Goal: Task Accomplishment & Management: Use online tool/utility

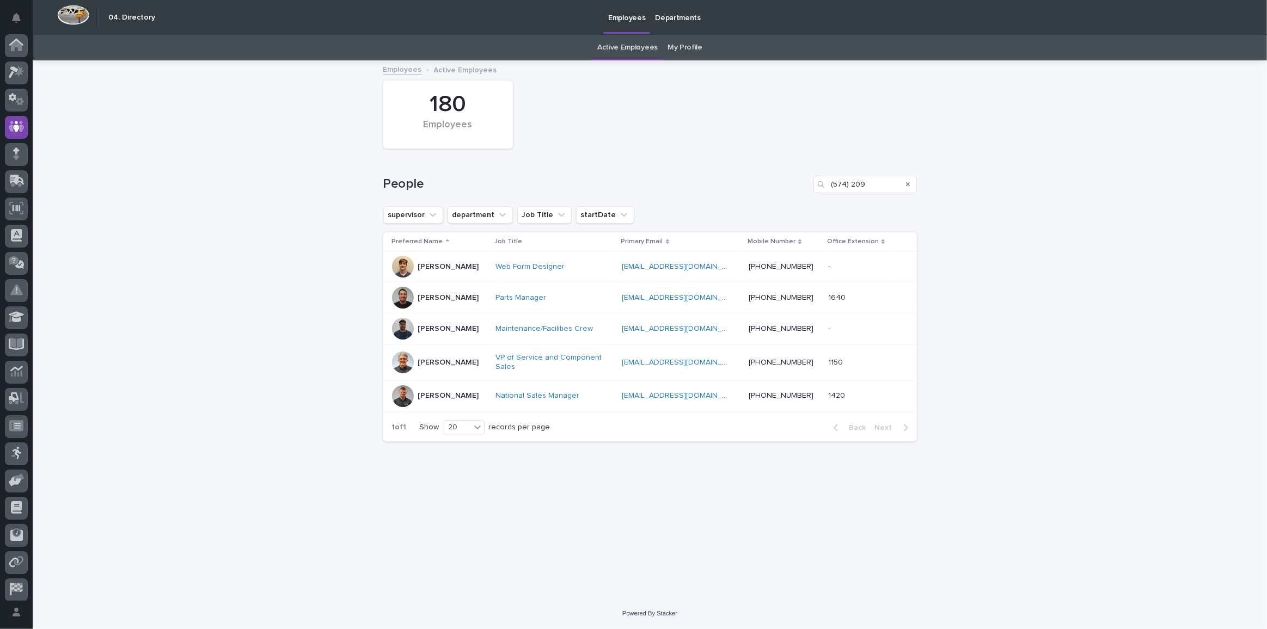
scroll to position [32, 0]
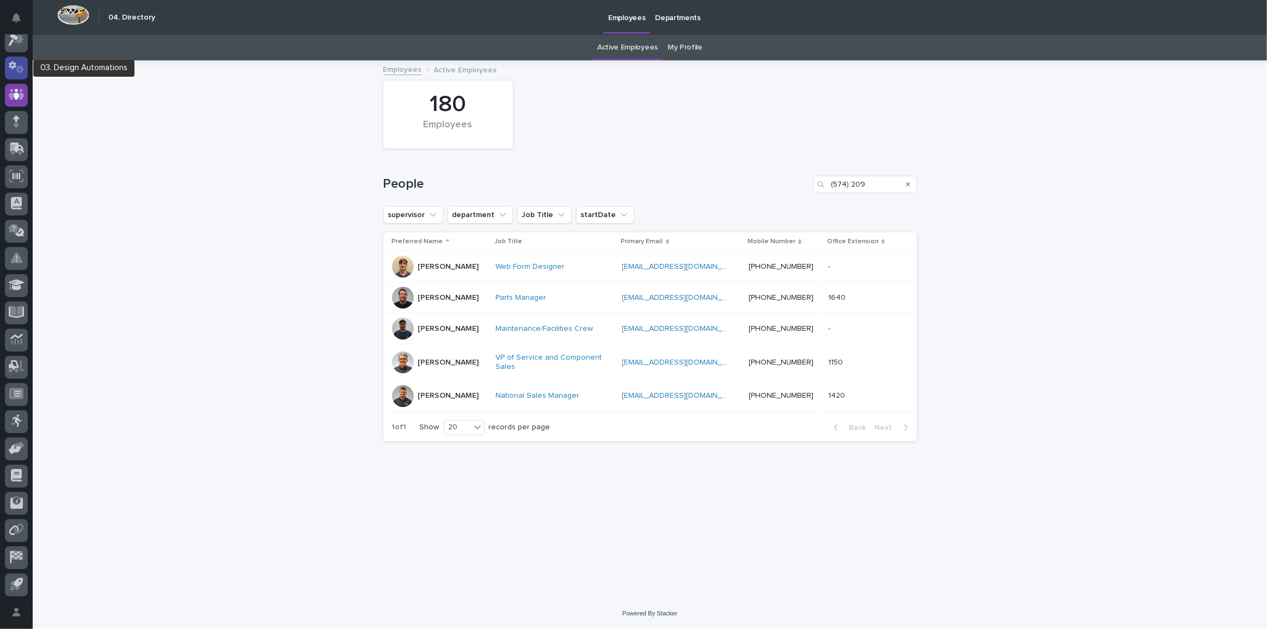
click at [12, 65] on icon at bounding box center [17, 67] width 16 height 13
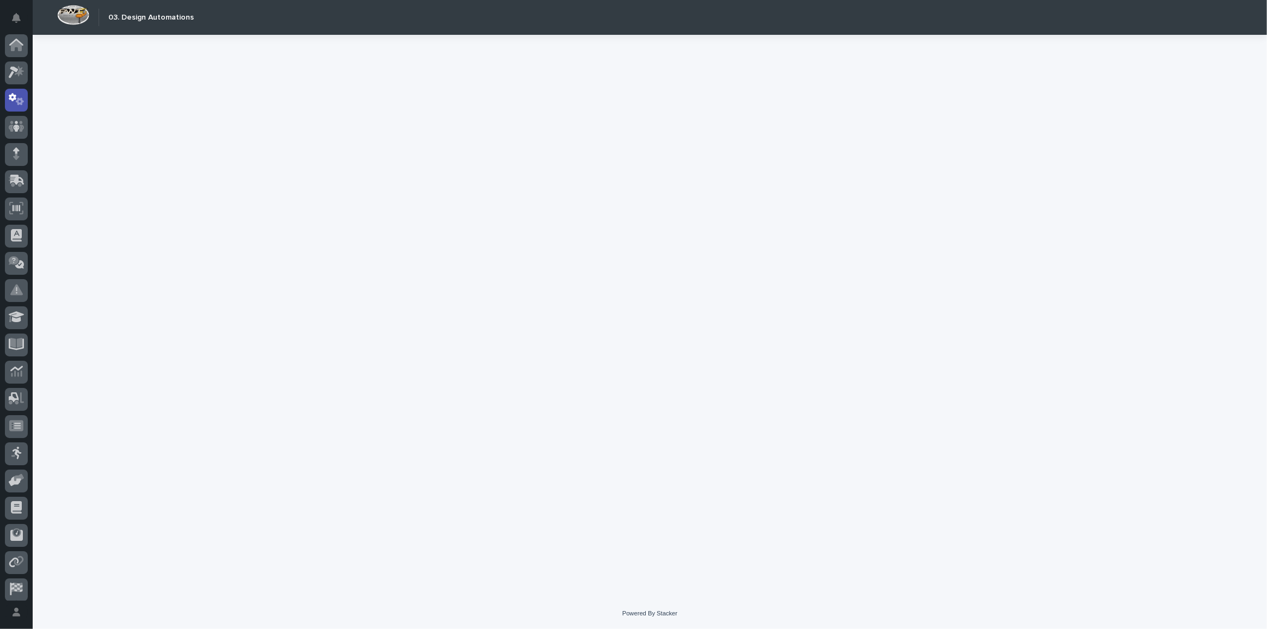
scroll to position [32, 0]
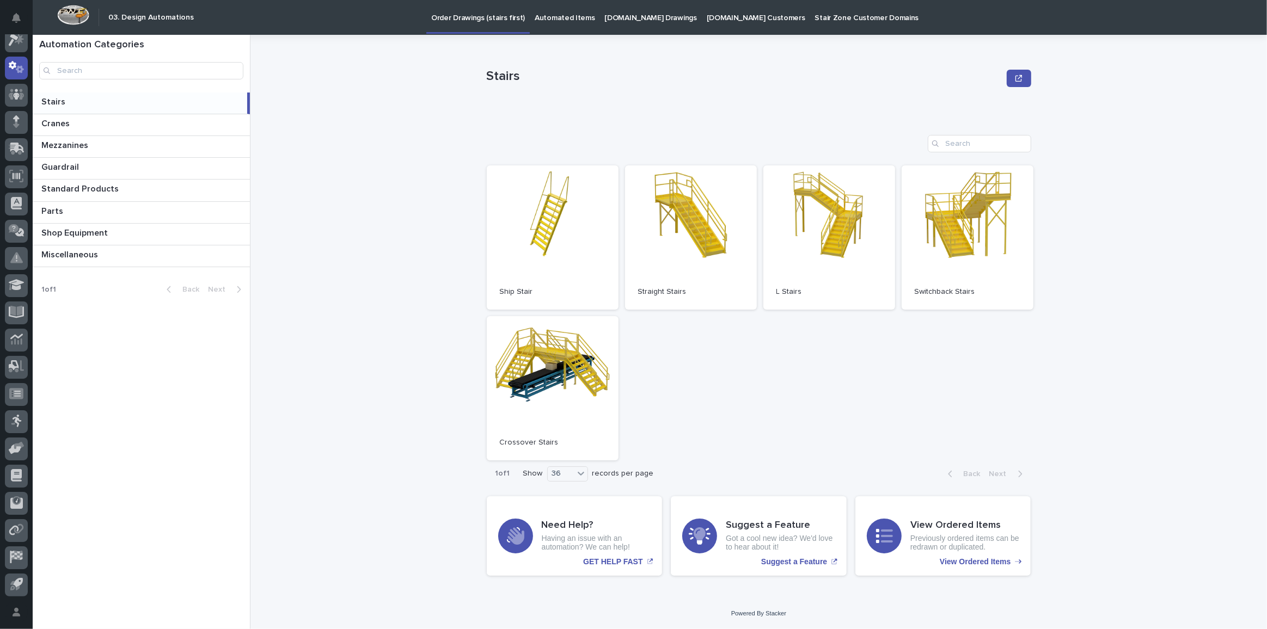
click at [647, 24] on link "[DOMAIN_NAME] Drawings" at bounding box center [651, 17] width 102 height 34
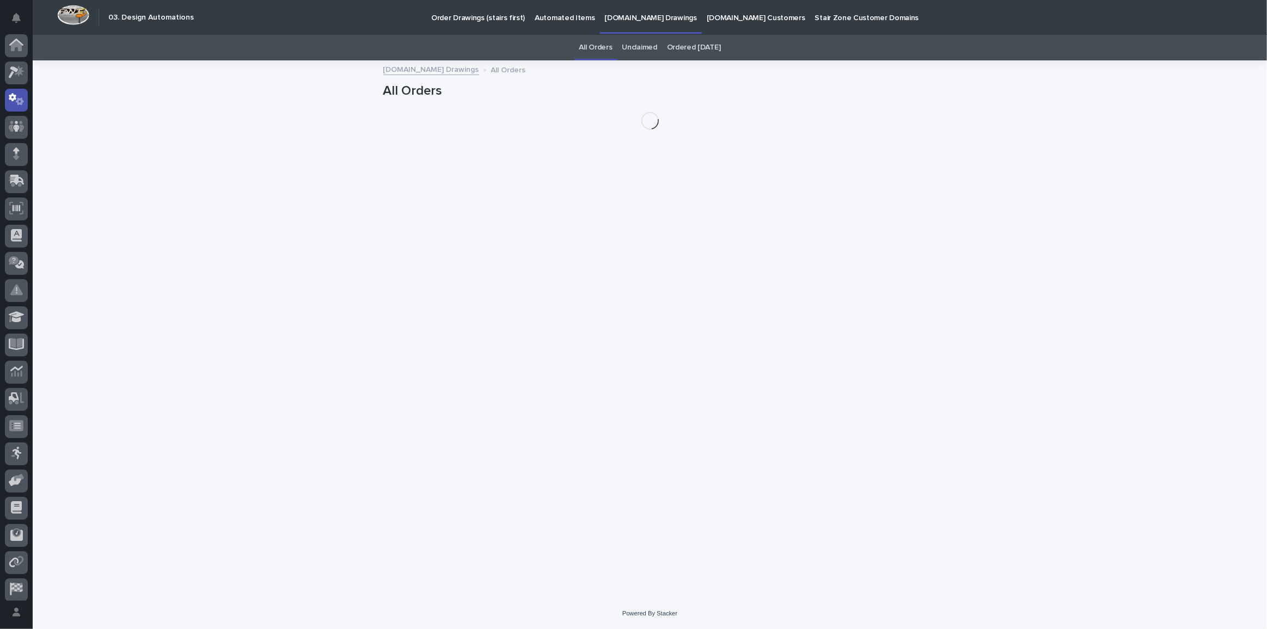
scroll to position [32, 0]
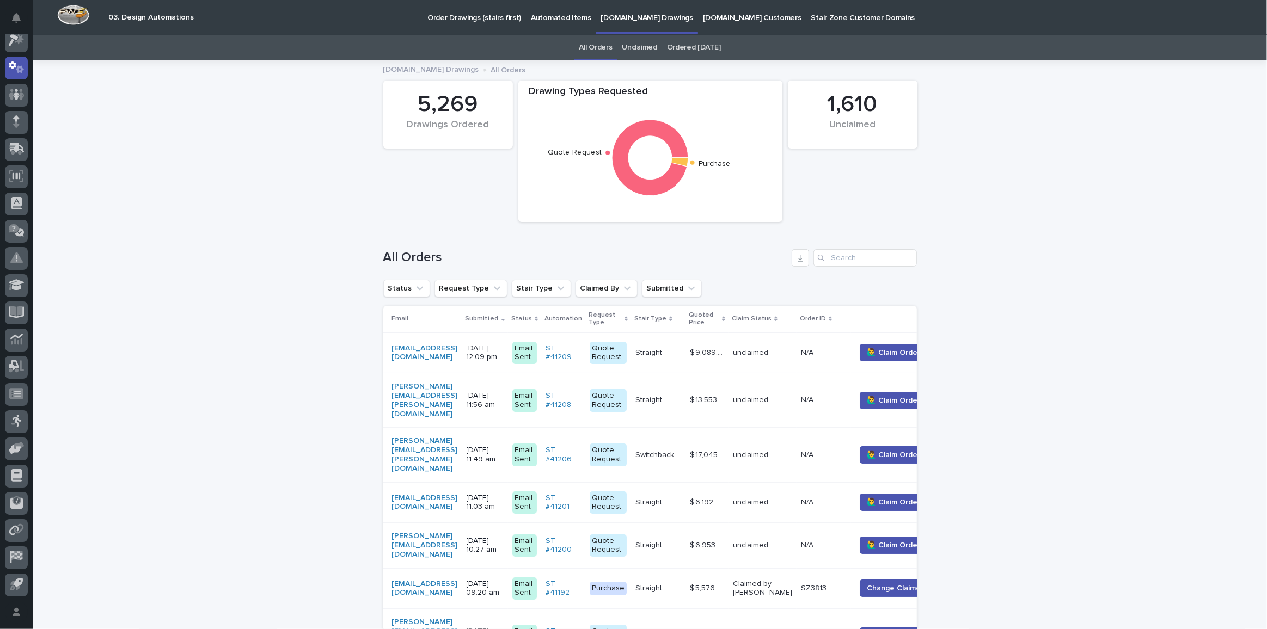
click at [864, 272] on div "All Orders" at bounding box center [650, 254] width 534 height 52
click at [870, 260] on input "Search" at bounding box center [865, 257] width 103 height 17
paste input "[PERSON_NAME][EMAIL_ADDRESS][PERSON_NAME][DOMAIN_NAME]"
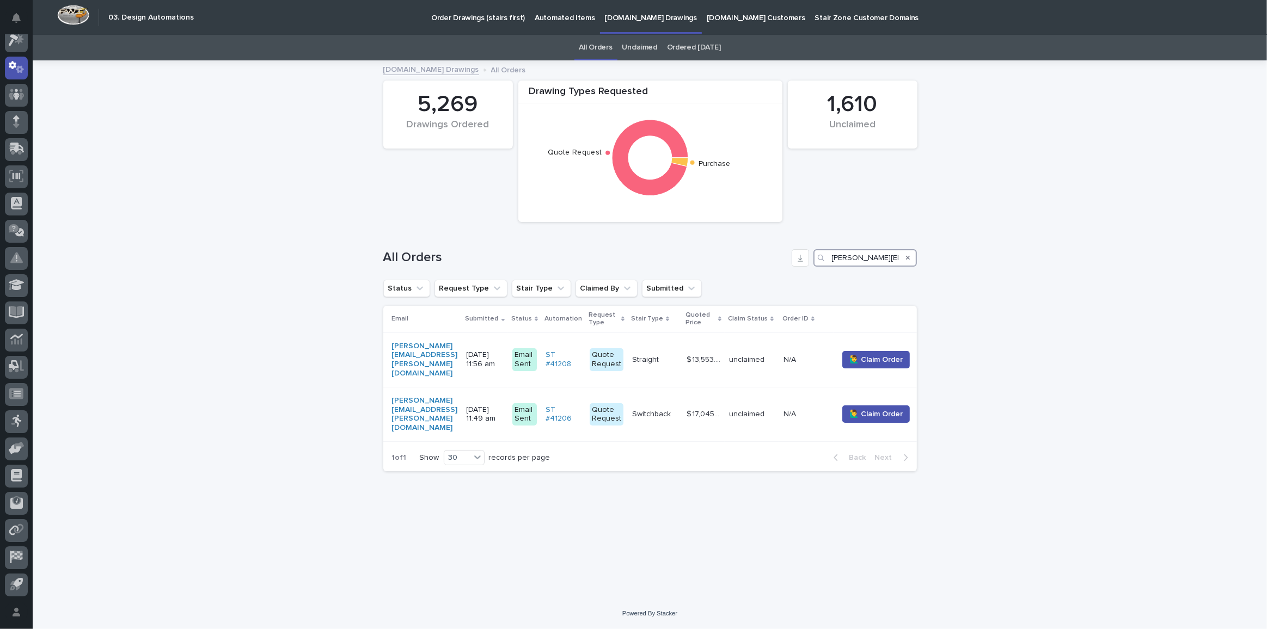
click at [875, 260] on input "[PERSON_NAME][EMAIL_ADDRESS][PERSON_NAME][DOMAIN_NAME]" at bounding box center [865, 257] width 103 height 17
drag, startPoint x: 833, startPoint y: 256, endPoint x: 1007, endPoint y: 276, distance: 175.3
click at [1007, 276] on div "Loading... Saving… Loading... Saving… Drawing Types Requested Quote Request Pur…" at bounding box center [650, 330] width 1234 height 537
paste input "[EMAIL_ADDRESS][DOMAIN_NAME]"
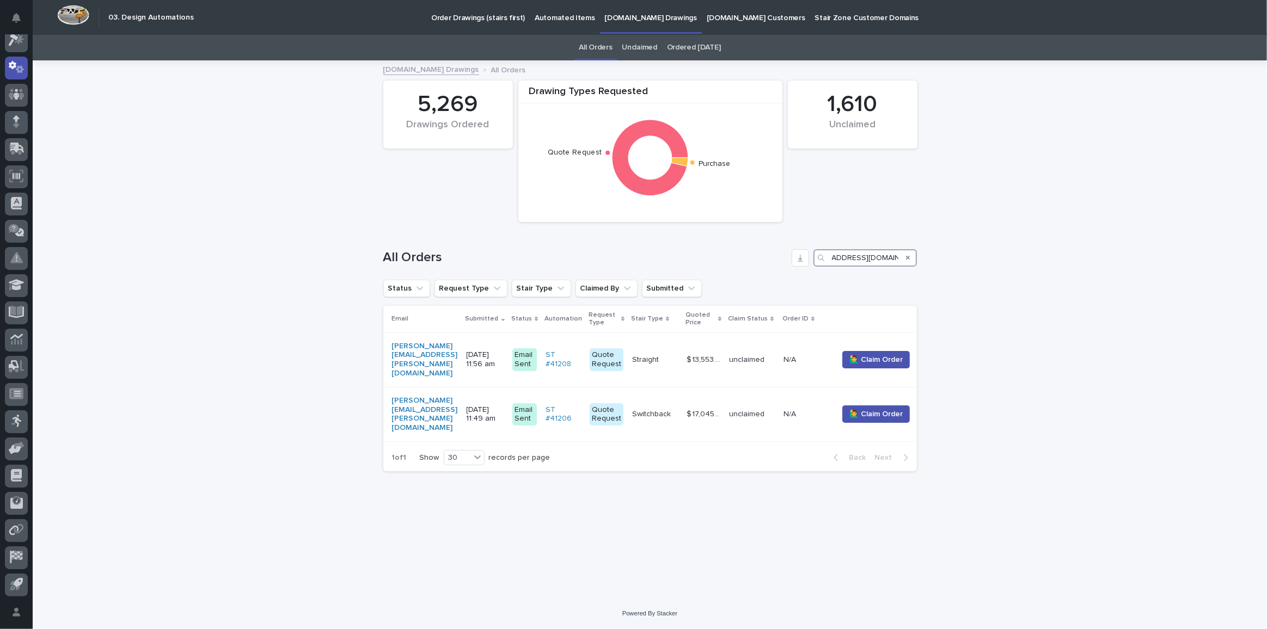
scroll to position [0, 0]
type input "[EMAIL_ADDRESS][DOMAIN_NAME]"
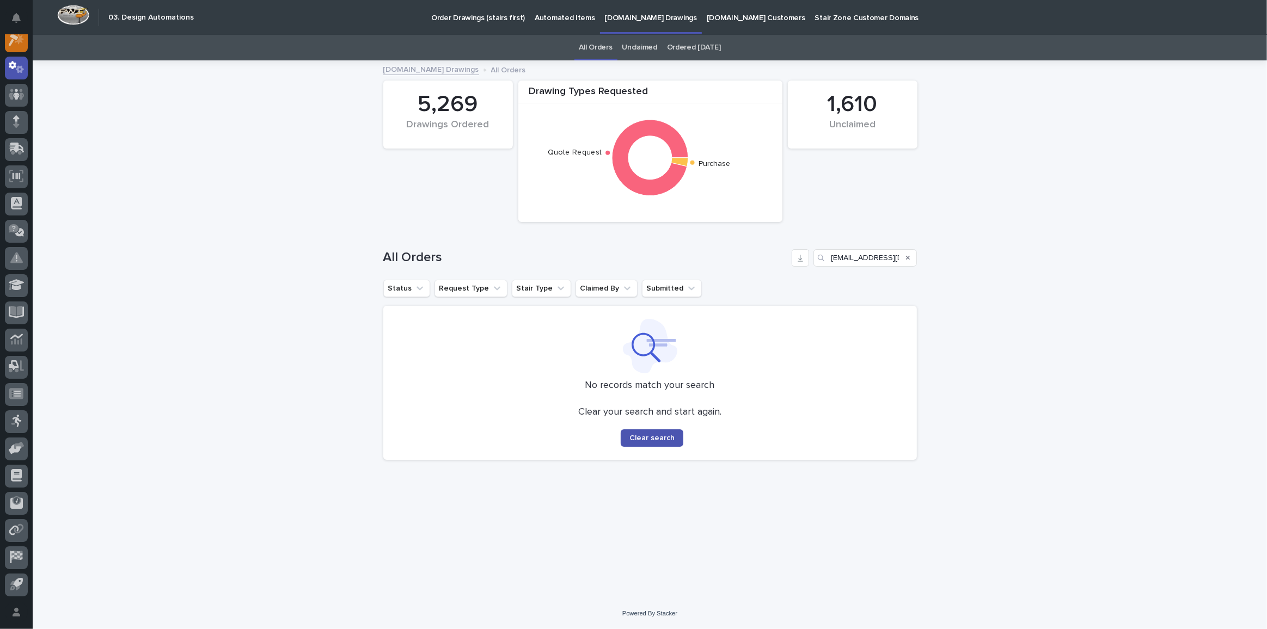
click at [9, 47] on div at bounding box center [16, 40] width 23 height 23
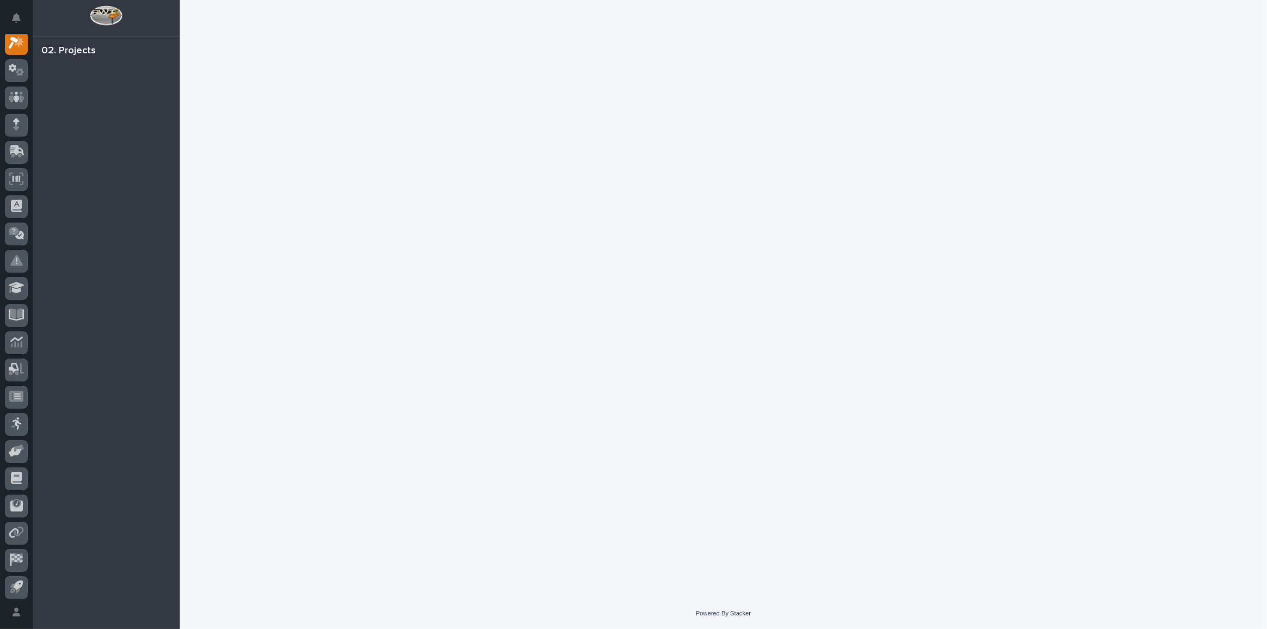
scroll to position [27, 0]
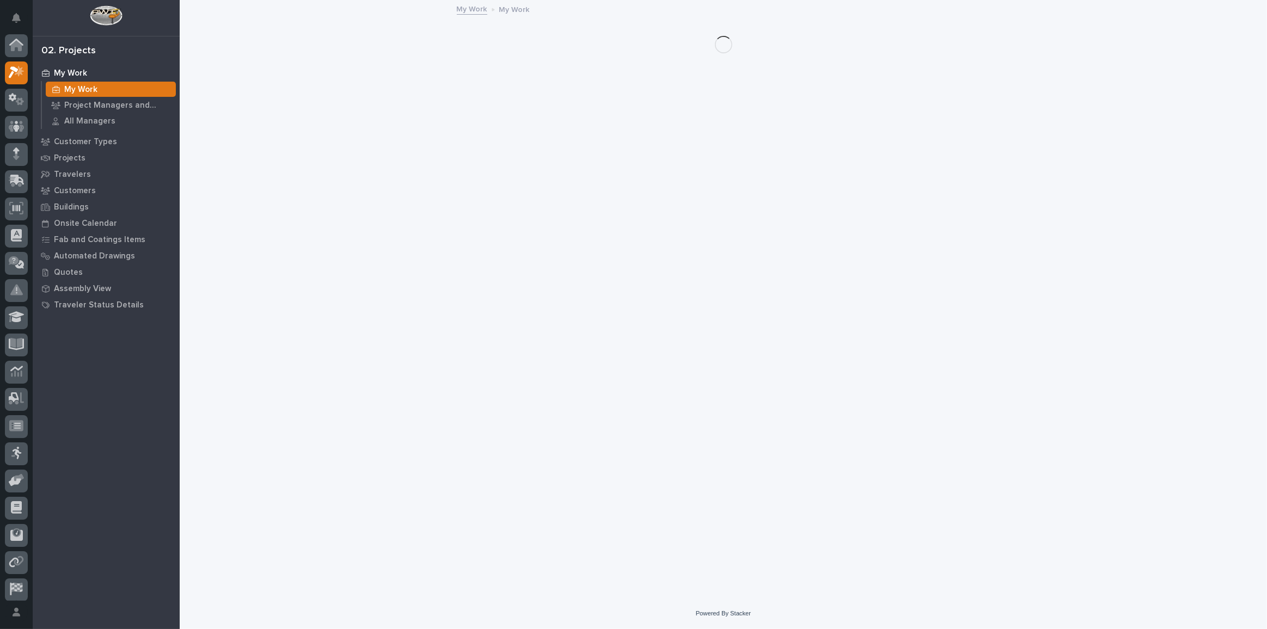
scroll to position [27, 0]
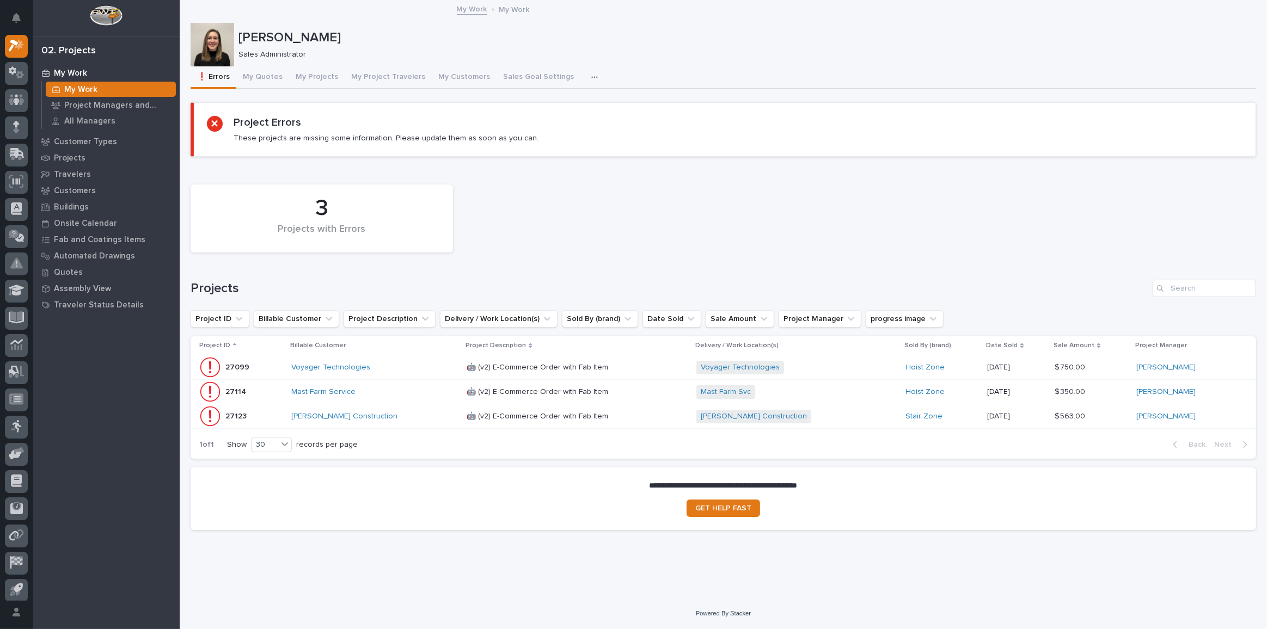
click at [383, 413] on div "[PERSON_NAME] Construction" at bounding box center [374, 416] width 167 height 9
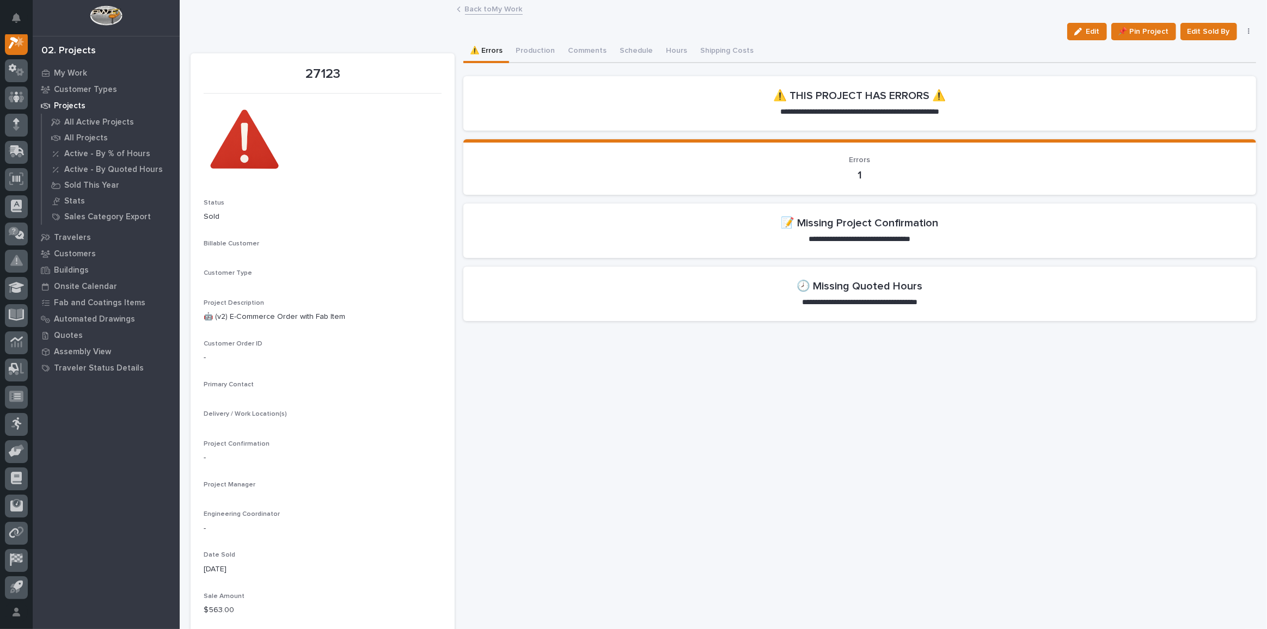
scroll to position [27, 0]
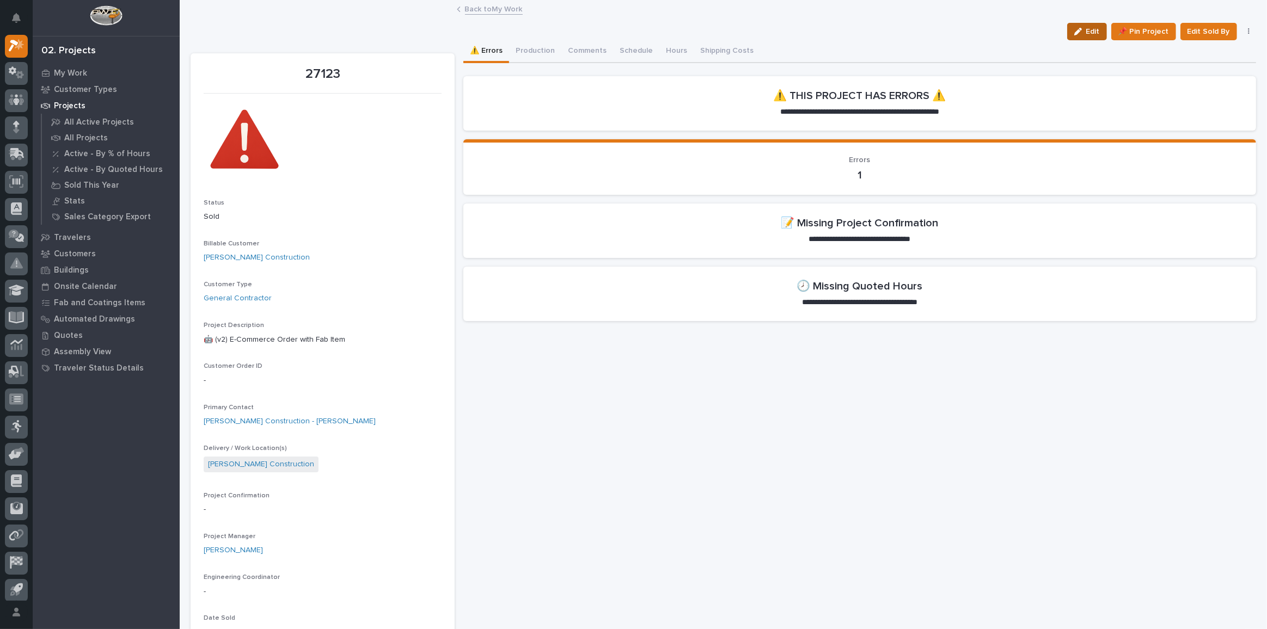
click at [1087, 30] on span "Edit" at bounding box center [1093, 32] width 14 height 10
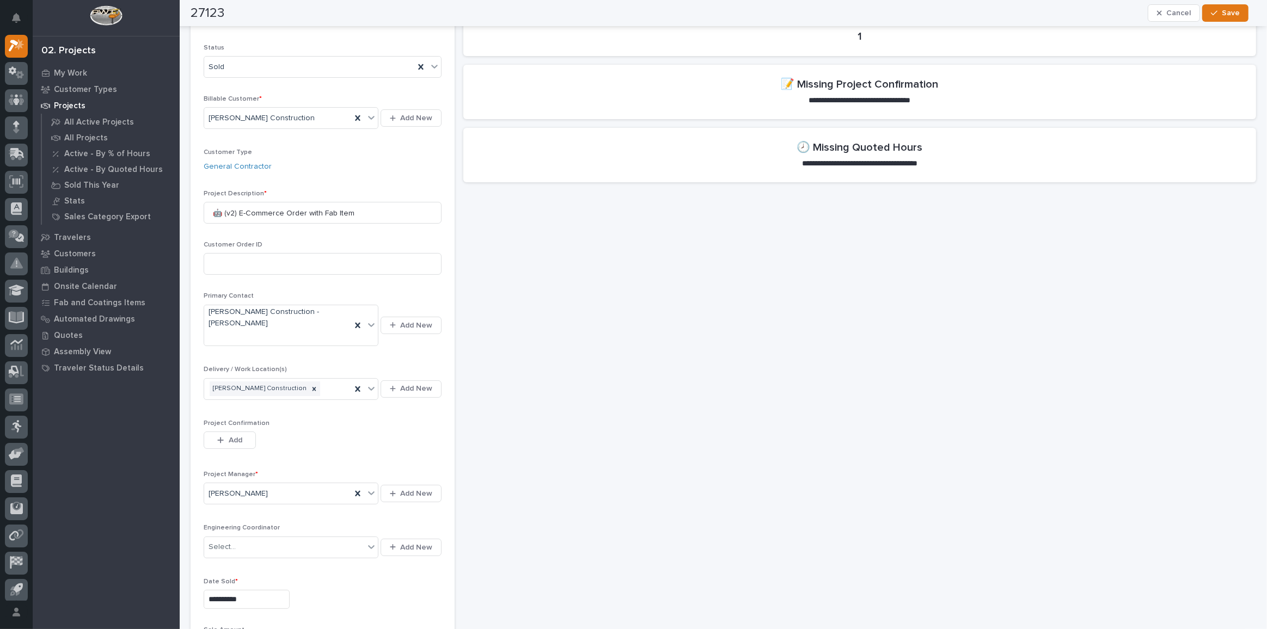
scroll to position [148, 0]
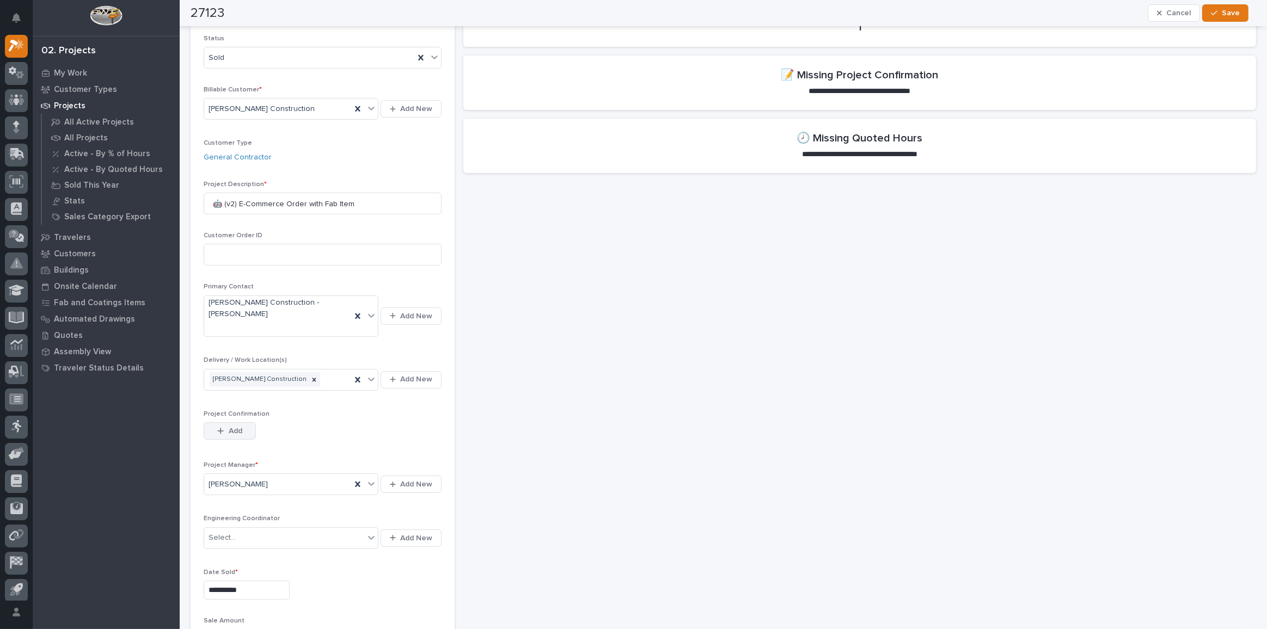
click at [219, 427] on icon "button" at bounding box center [220, 431] width 7 height 8
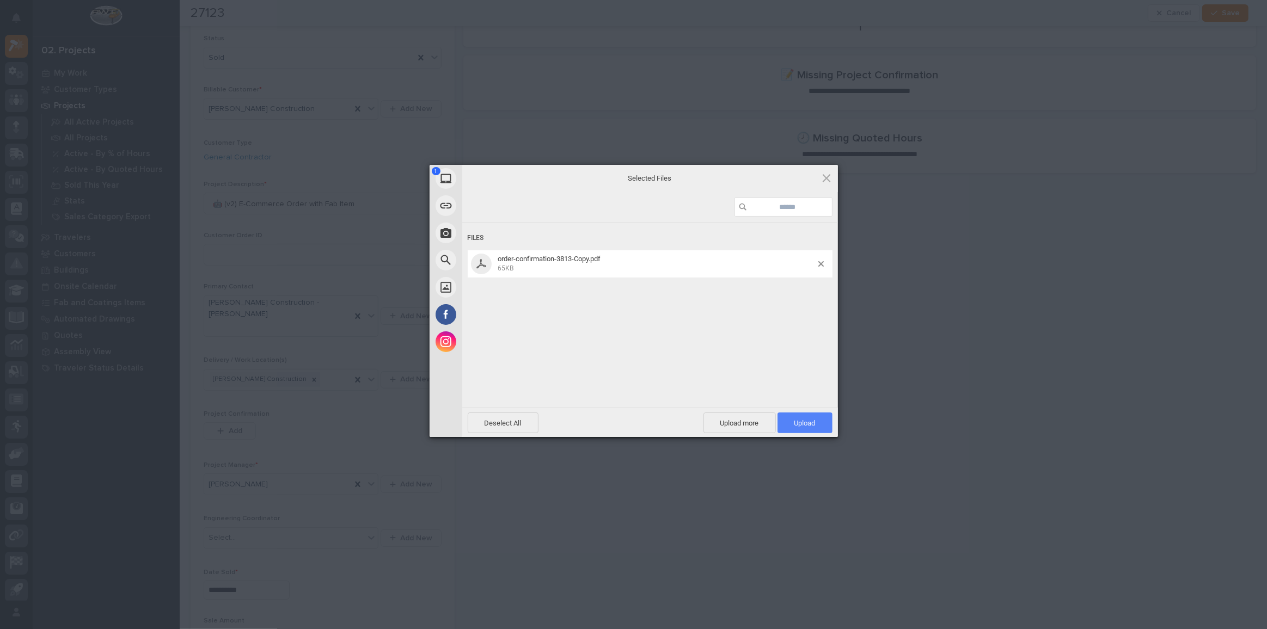
click at [794, 425] on span "Upload 1" at bounding box center [804, 423] width 21 height 8
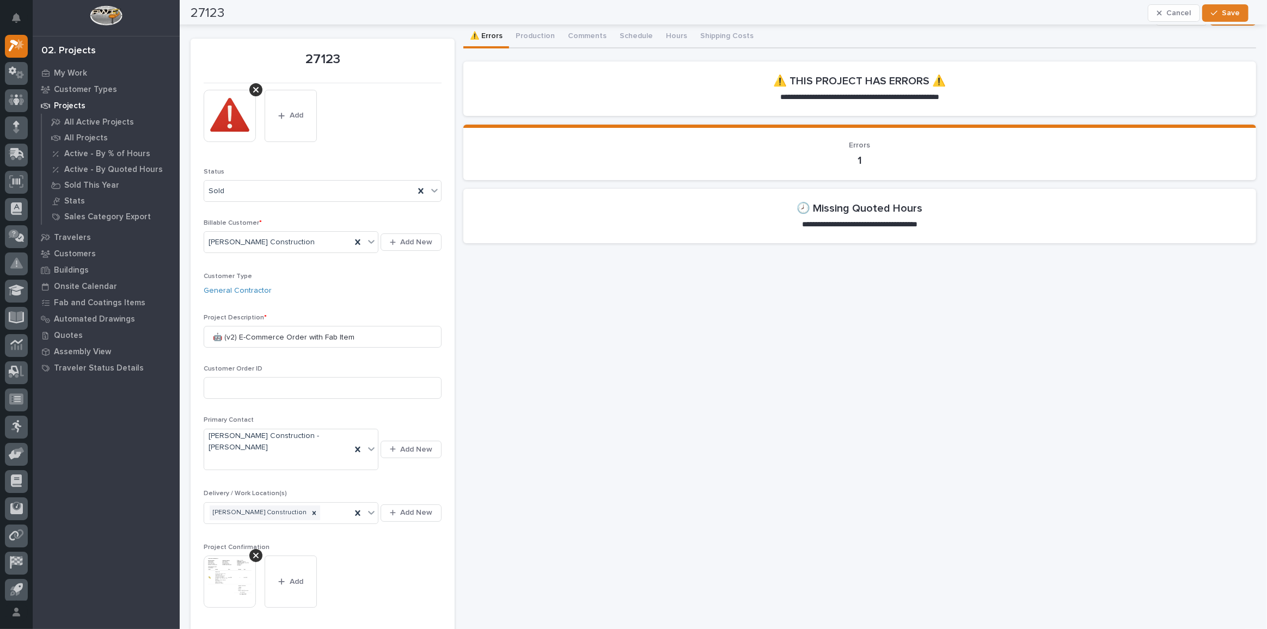
scroll to position [0, 0]
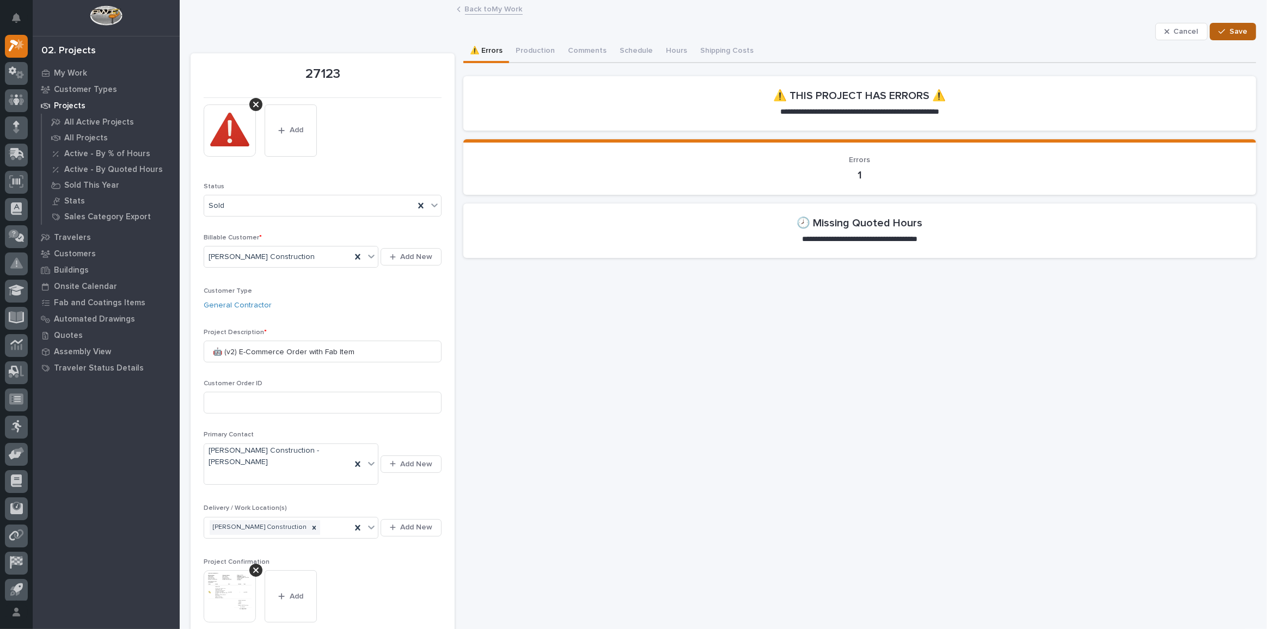
click at [1230, 35] on span "Save" at bounding box center [1239, 32] width 18 height 10
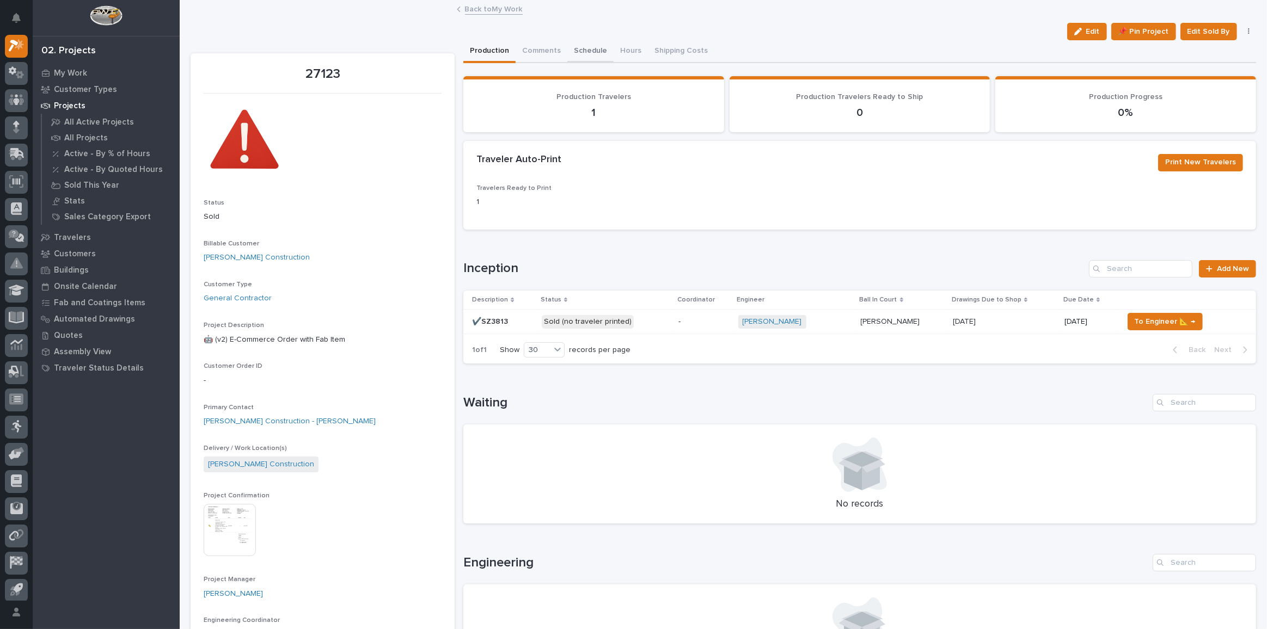
click at [580, 55] on button "Schedule" at bounding box center [590, 51] width 46 height 23
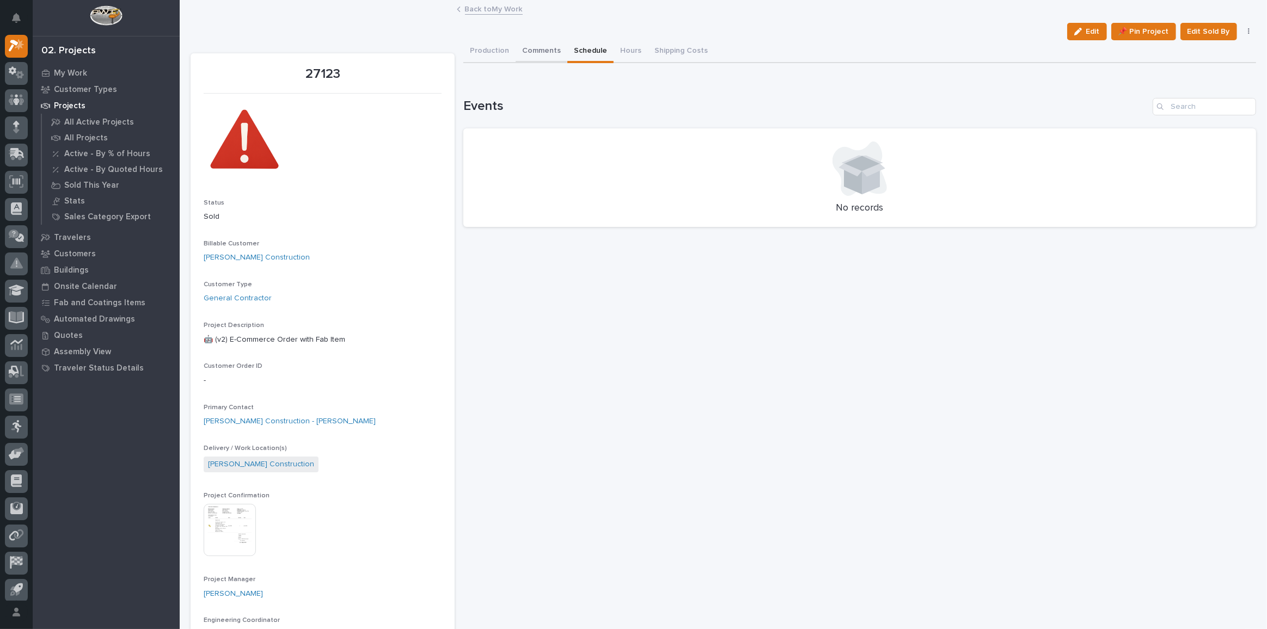
click at [531, 50] on button "Comments" at bounding box center [542, 51] width 52 height 23
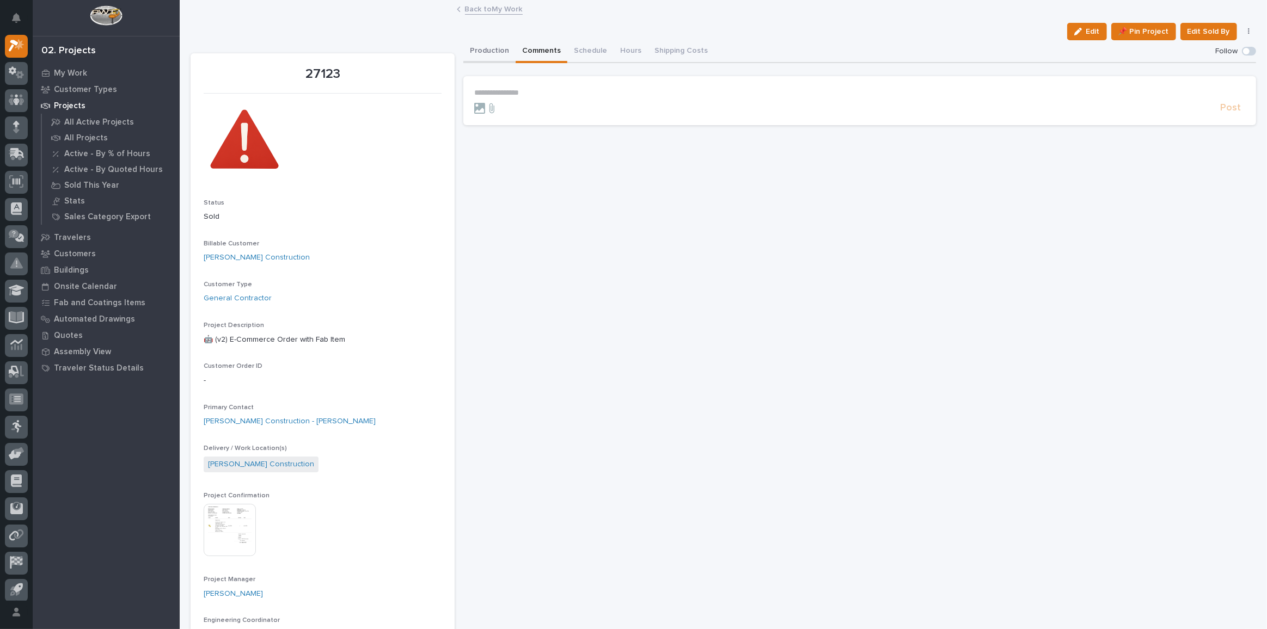
click at [495, 51] on button "Production" at bounding box center [489, 51] width 52 height 23
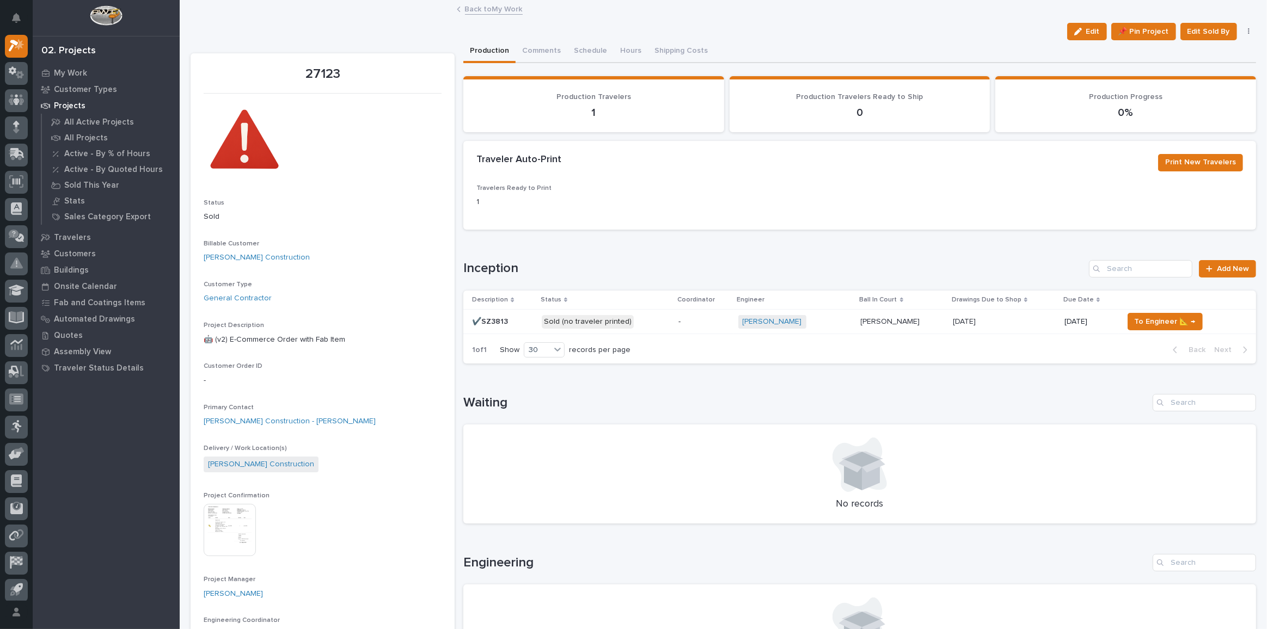
click at [653, 319] on p "Sold (no traveler printed)" at bounding box center [606, 322] width 128 height 14
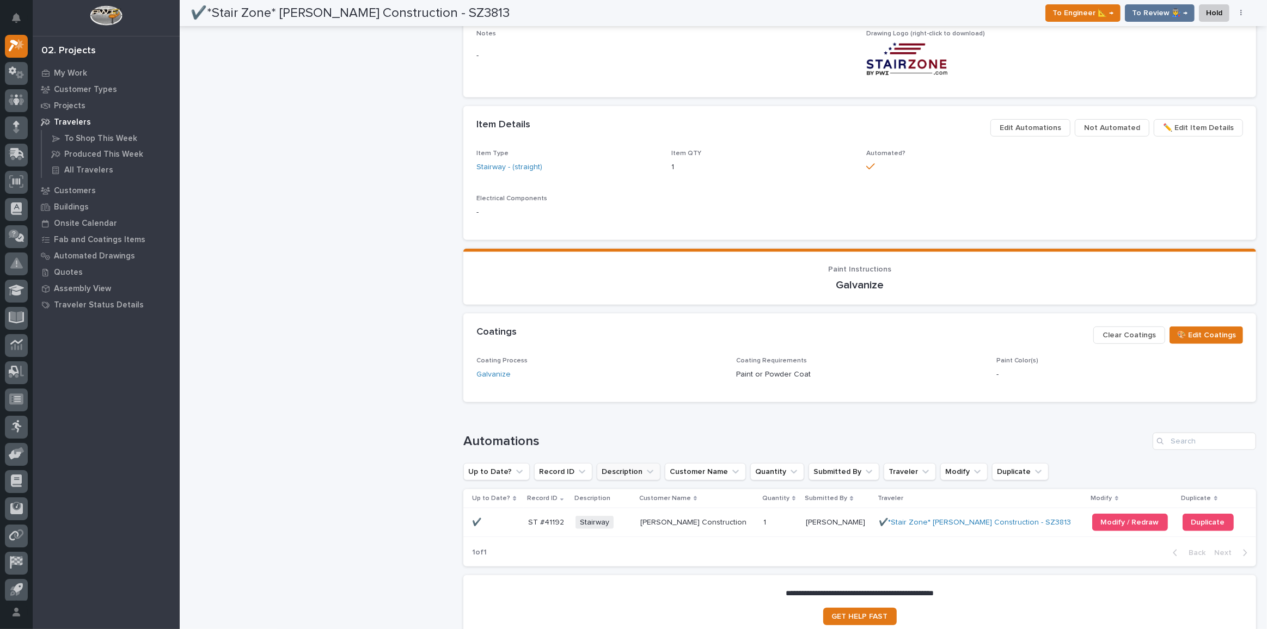
scroll to position [660, 0]
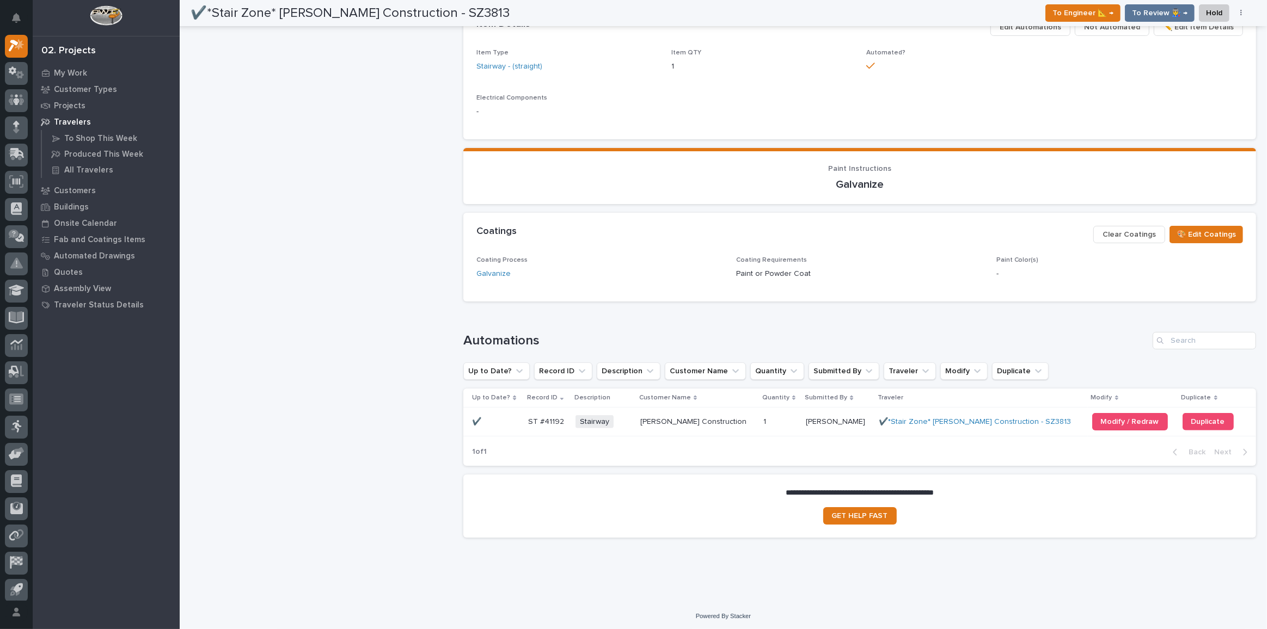
click at [497, 420] on p at bounding box center [495, 422] width 47 height 9
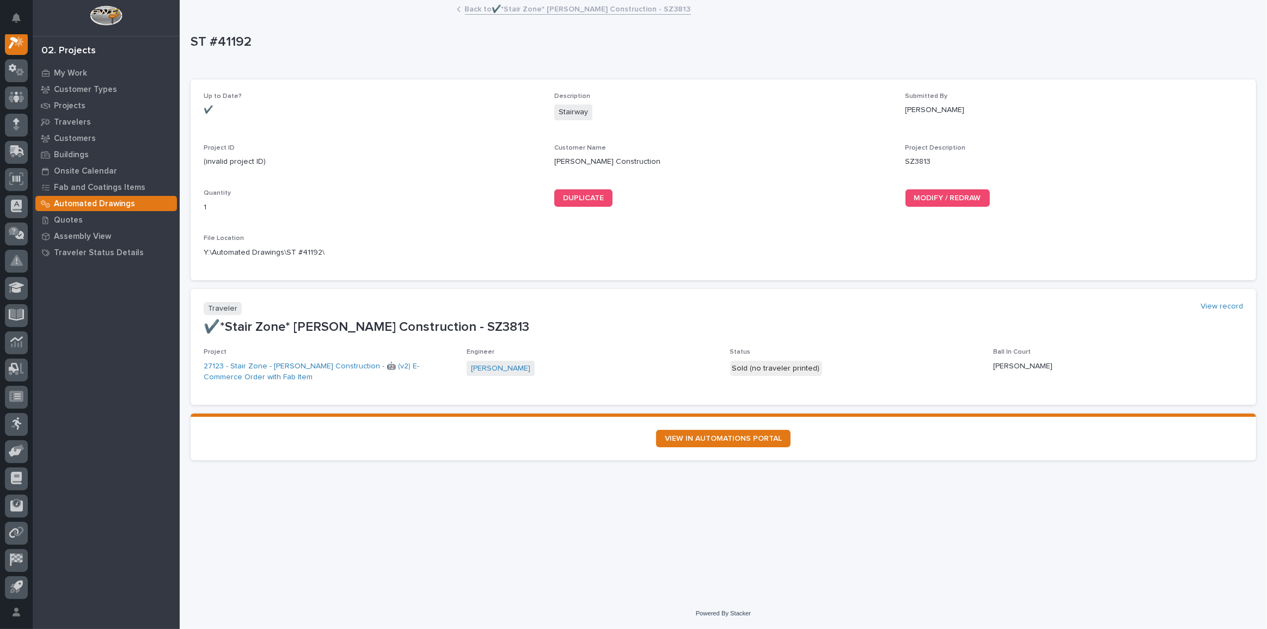
scroll to position [27, 0]
click at [942, 199] on span "MODIFY / REDRAW" at bounding box center [947, 198] width 67 height 8
